Goal: Navigation & Orientation: Find specific page/section

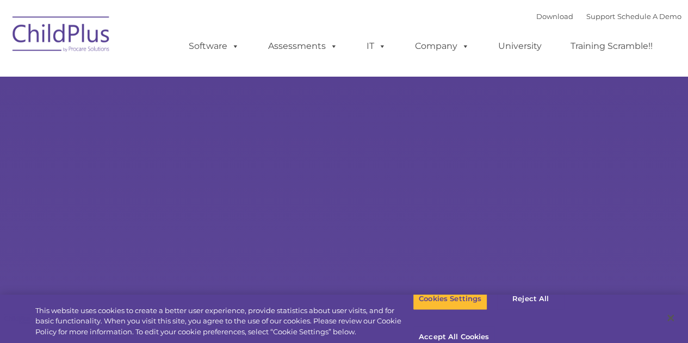
select select "MEDIUM"
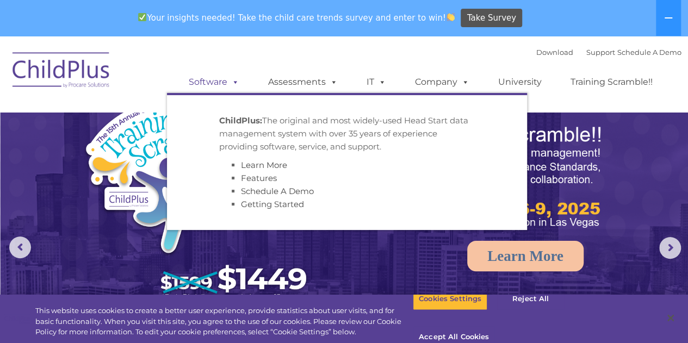
click at [212, 79] on link "Software" at bounding box center [214, 82] width 72 height 22
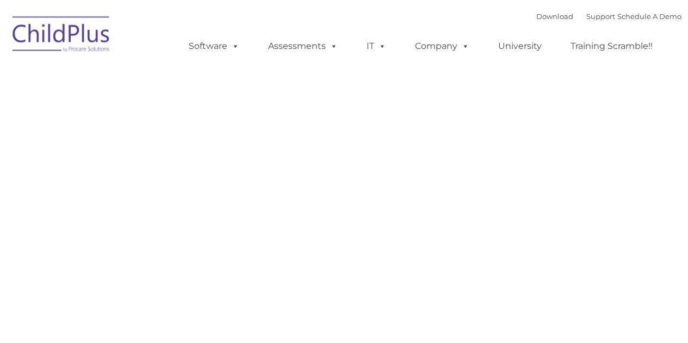
type input ""
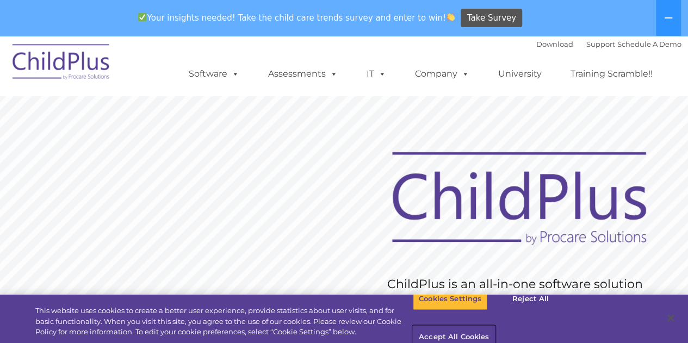
click at [495, 326] on button "Accept All Cookies" at bounding box center [454, 337] width 82 height 23
